Goal: Information Seeking & Learning: Learn about a topic

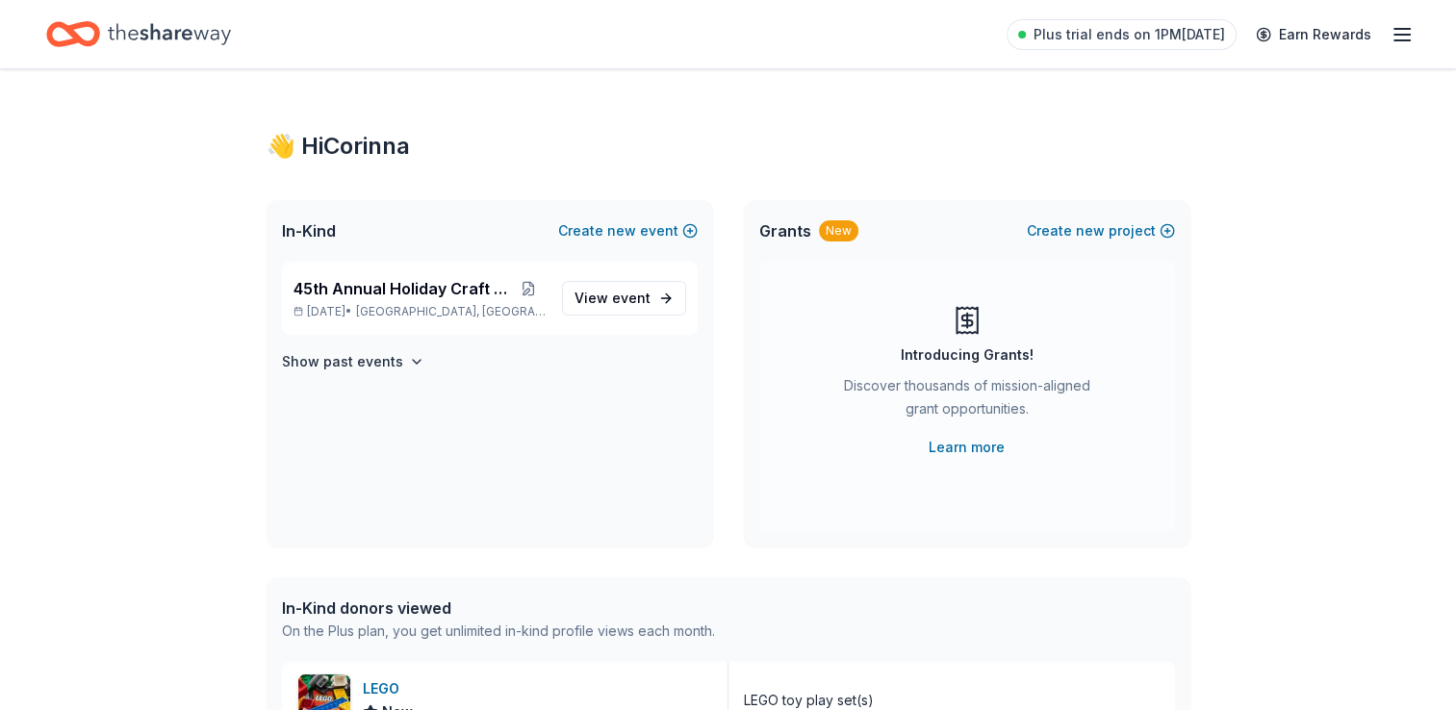
click at [83, 41] on icon "Home" at bounding box center [82, 33] width 30 height 19
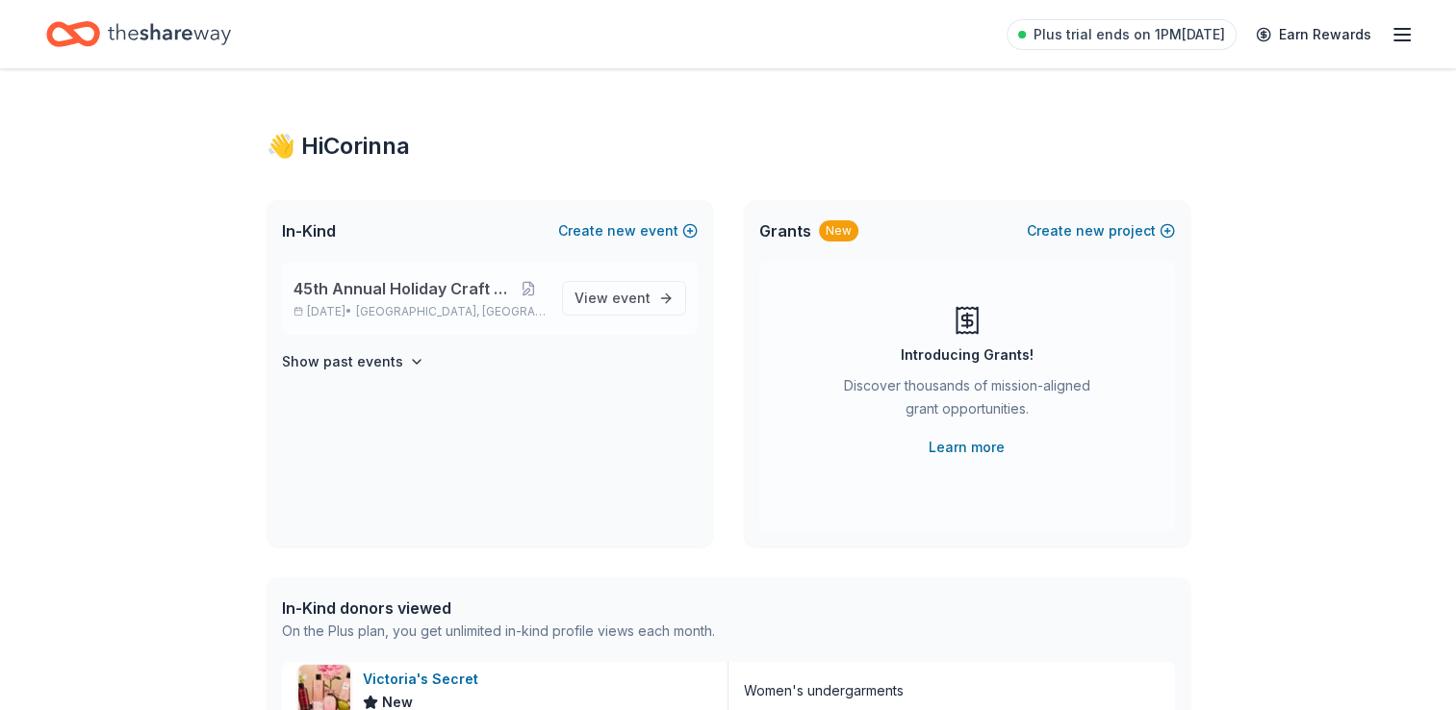
click at [429, 293] on span "45th Annual Holiday Craft Show" at bounding box center [402, 288] width 218 height 23
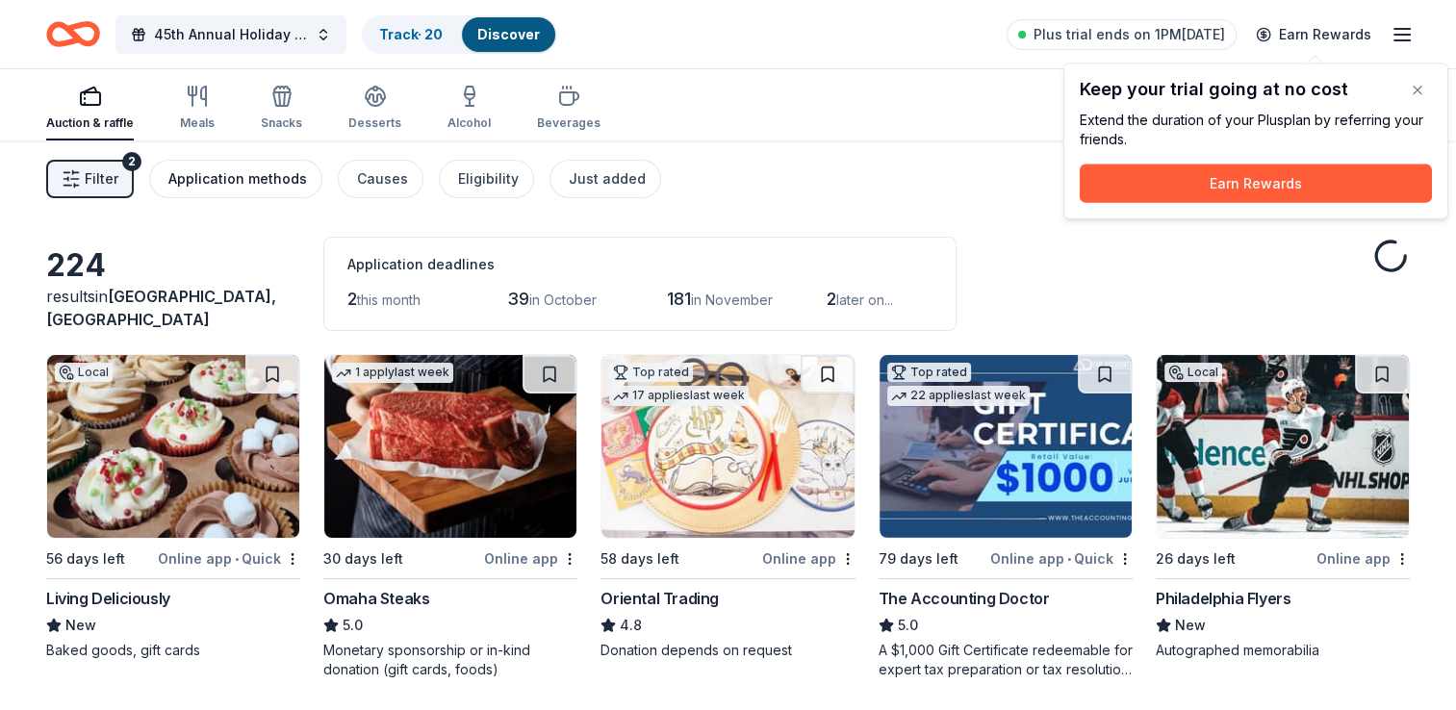
click at [278, 183] on div "Application methods" at bounding box center [237, 178] width 139 height 23
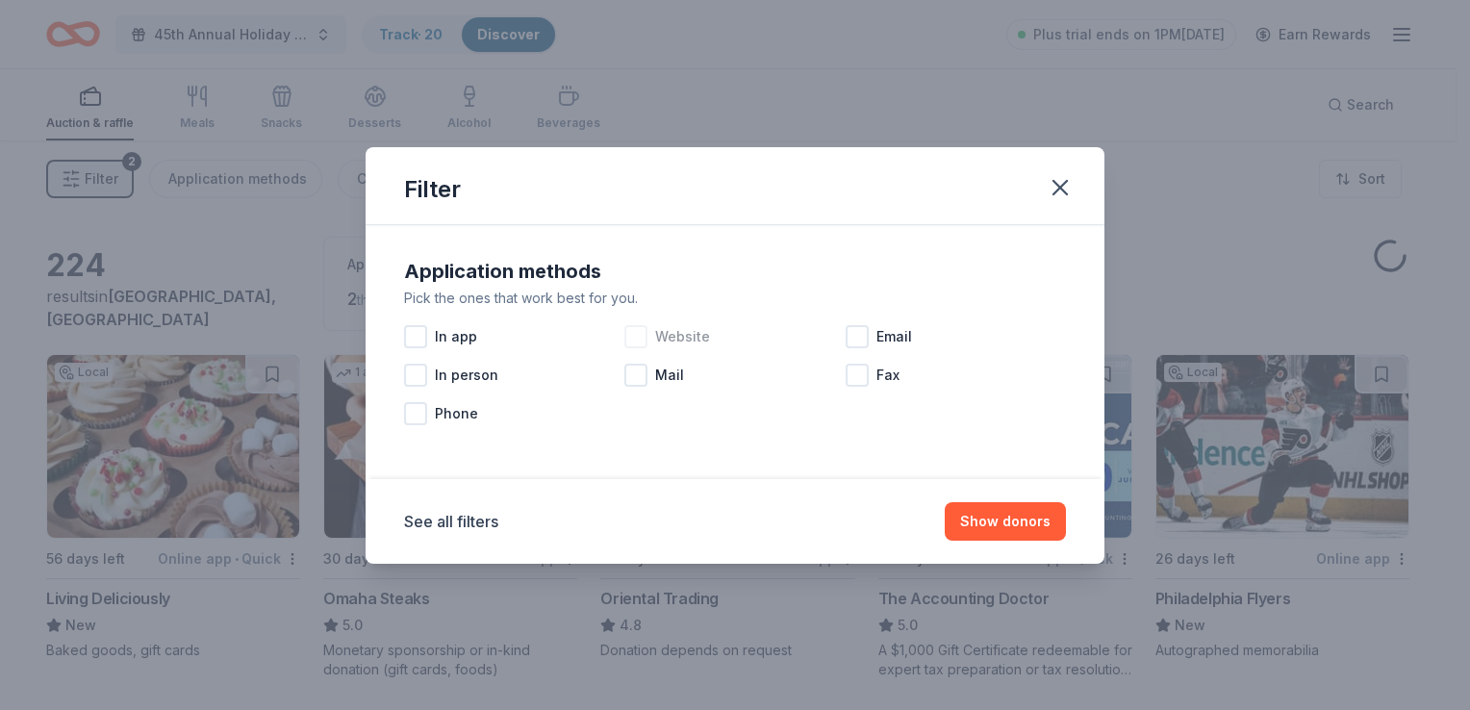
click at [635, 341] on div at bounding box center [635, 336] width 23 height 23
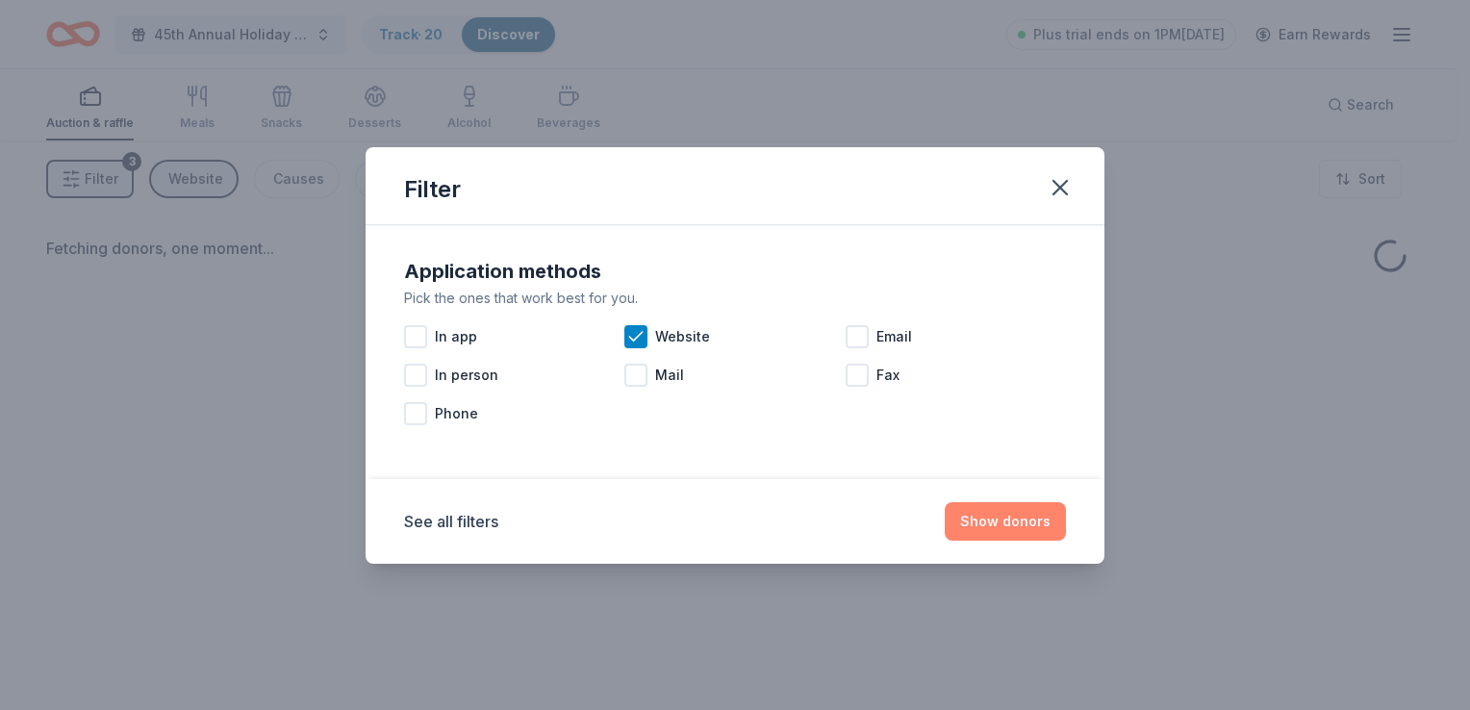
click at [998, 527] on button "Show donors" at bounding box center [1005, 521] width 121 height 38
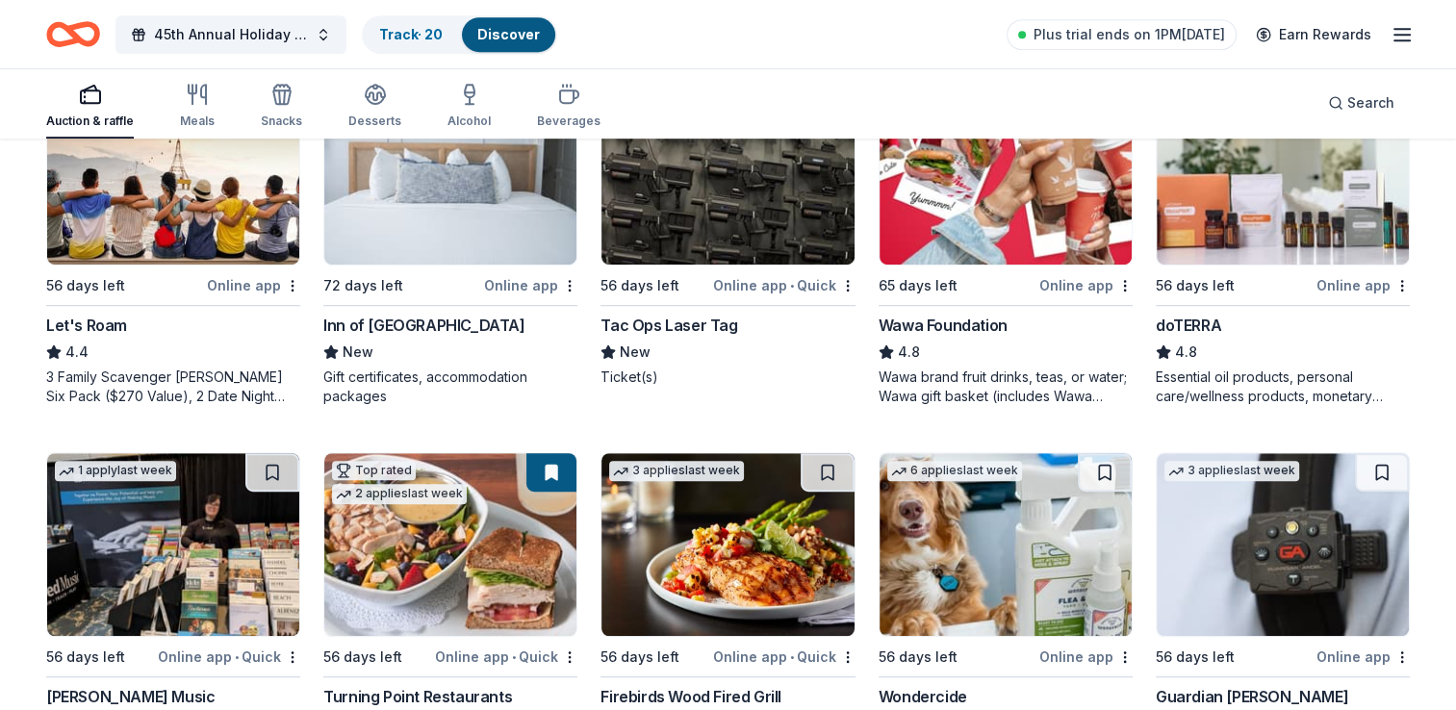
scroll to position [1018, 0]
